Goal: Information Seeking & Learning: Learn about a topic

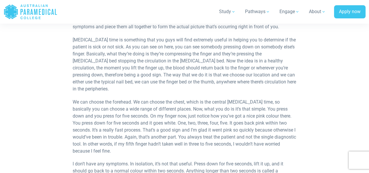
click at [232, 25] on p "[DATE], we are going to talk about [MEDICAL_DATA] time. Now, [MEDICAL_DATA] tim…" at bounding box center [185, 2] width 224 height 56
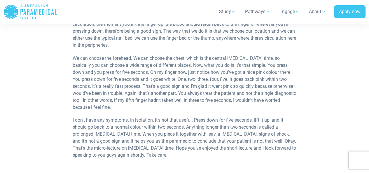
scroll to position [313, 0]
click at [180, 122] on p "I don’t have any symptoms. In isolation, it’s not that useful. Press down for f…" at bounding box center [185, 137] width 224 height 42
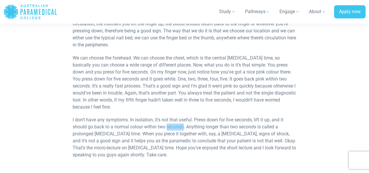
click at [180, 122] on p "I don’t have any symptoms. In isolation, it’s not that useful. Press down for f…" at bounding box center [185, 137] width 224 height 42
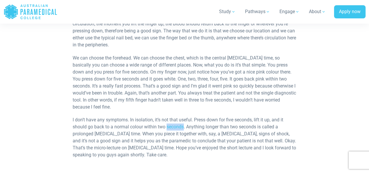
click at [180, 122] on p "I don’t have any symptoms. In isolation, it’s not that useful. Press down for f…" at bounding box center [185, 137] width 224 height 42
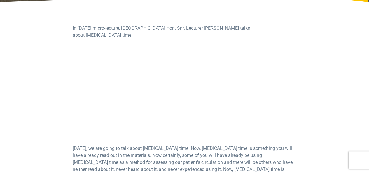
scroll to position [0, 0]
